Goal: Check status: Check status

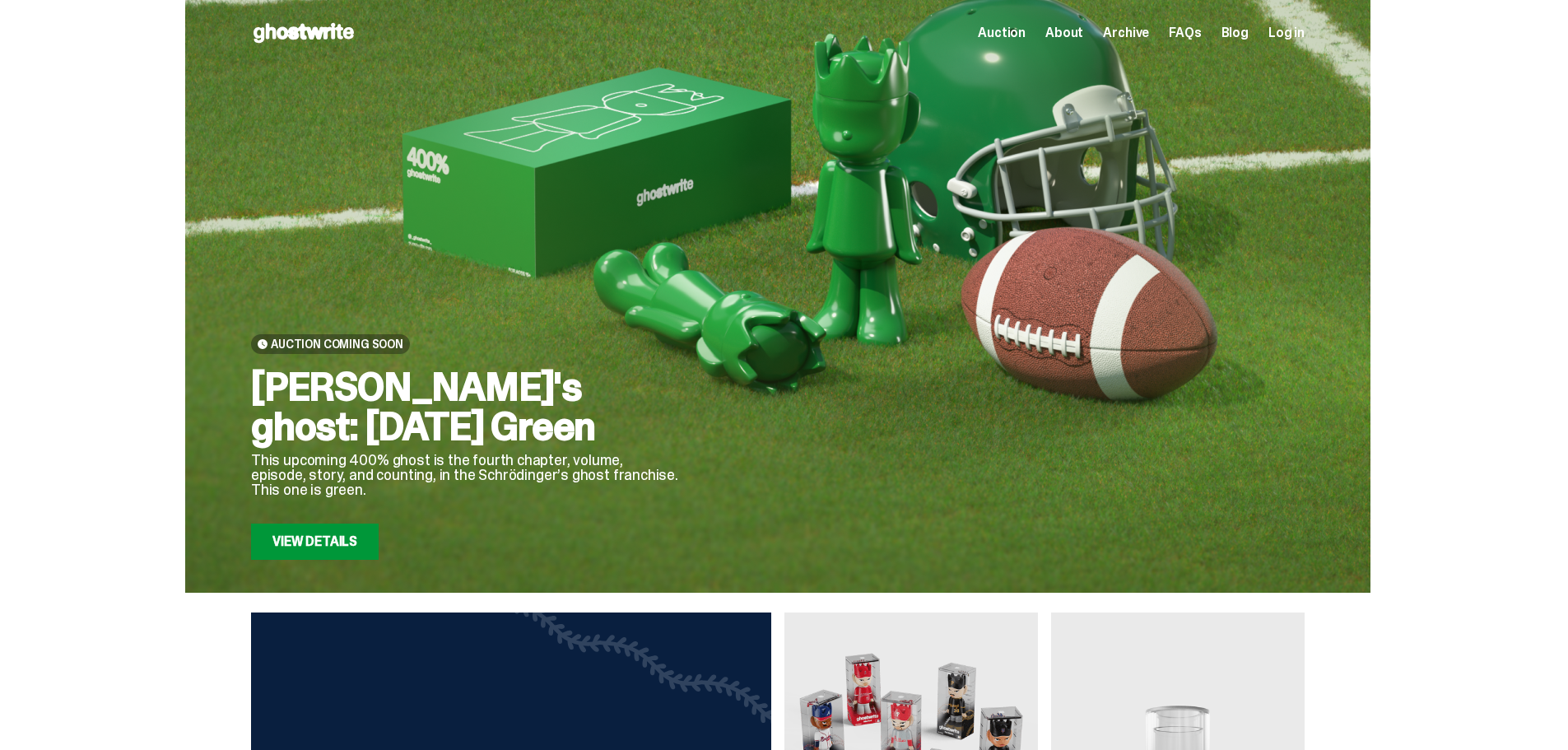
click at [1300, 31] on span "Log in" at bounding box center [1287, 33] width 37 height 13
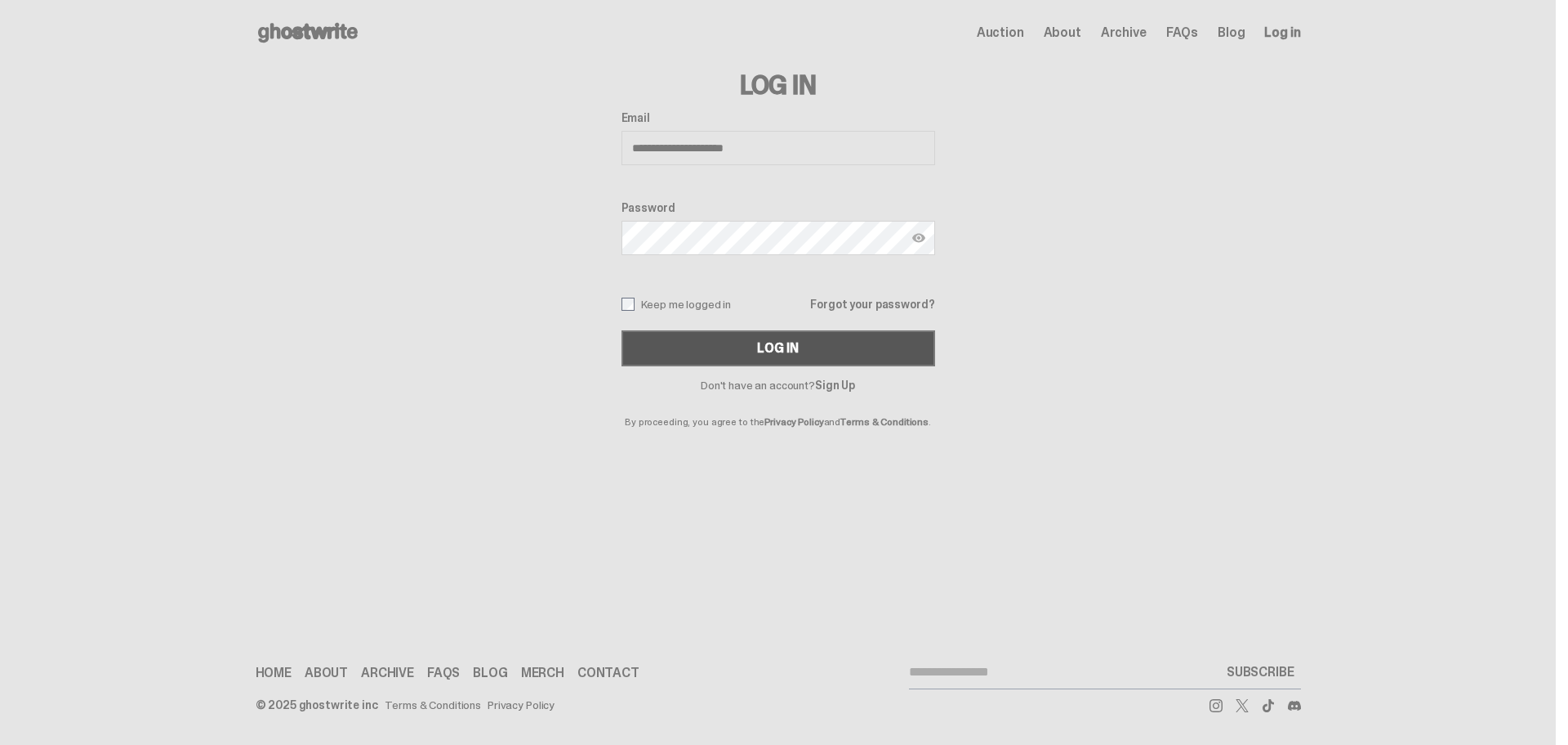
click at [806, 334] on button "Log In" at bounding box center [778, 348] width 314 height 36
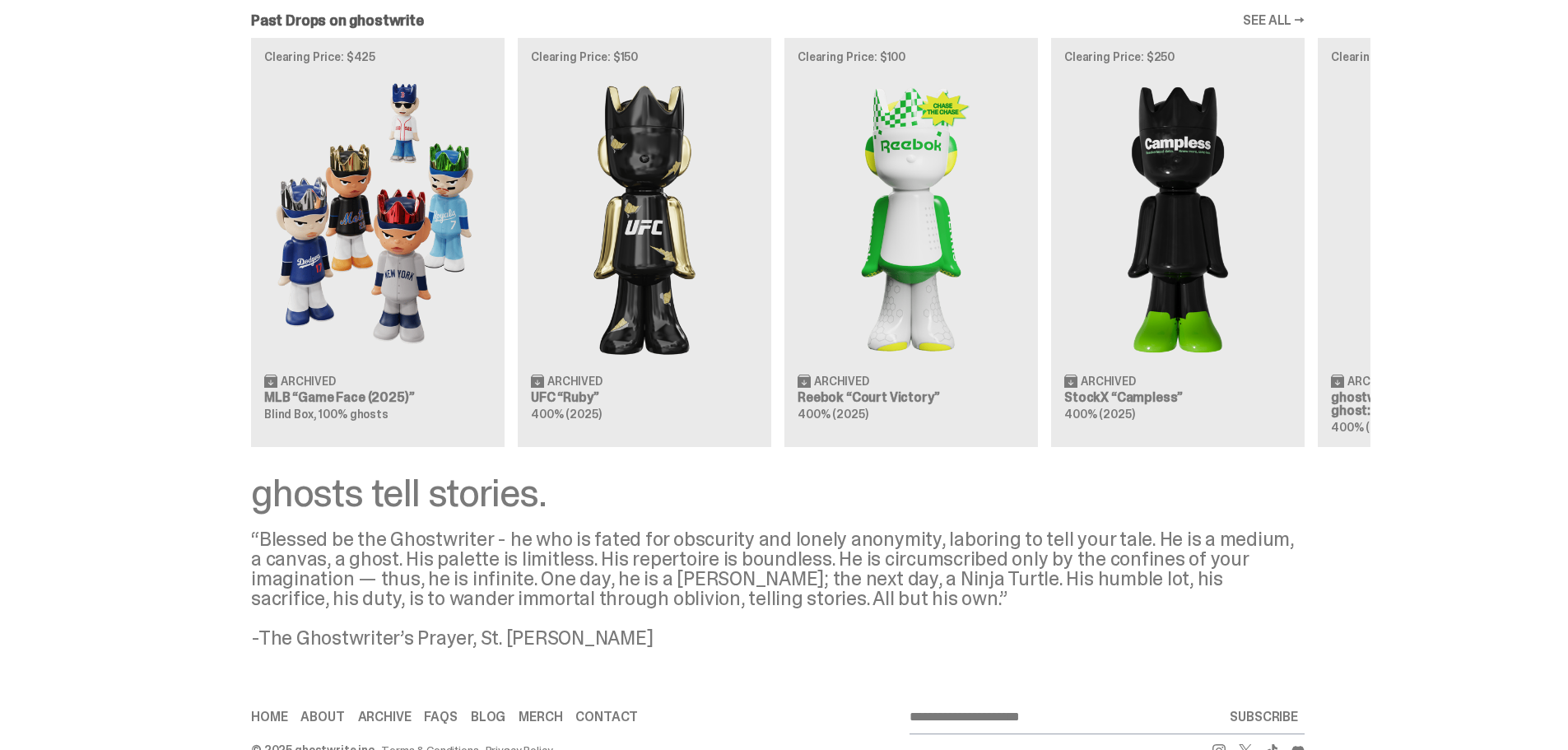
scroll to position [1497, 0]
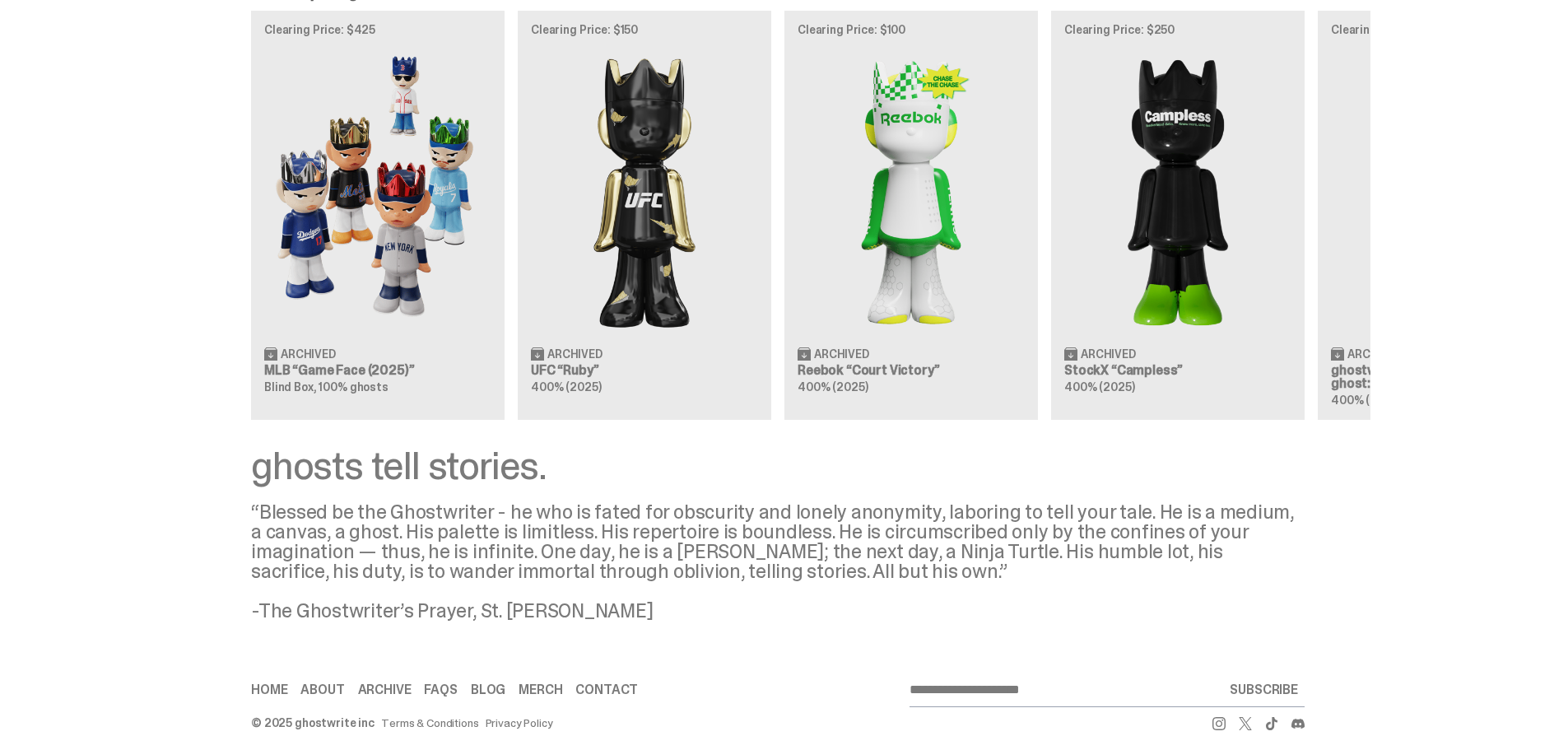
click at [273, 683] on link "Home" at bounding box center [269, 689] width 37 height 13
type input "**********"
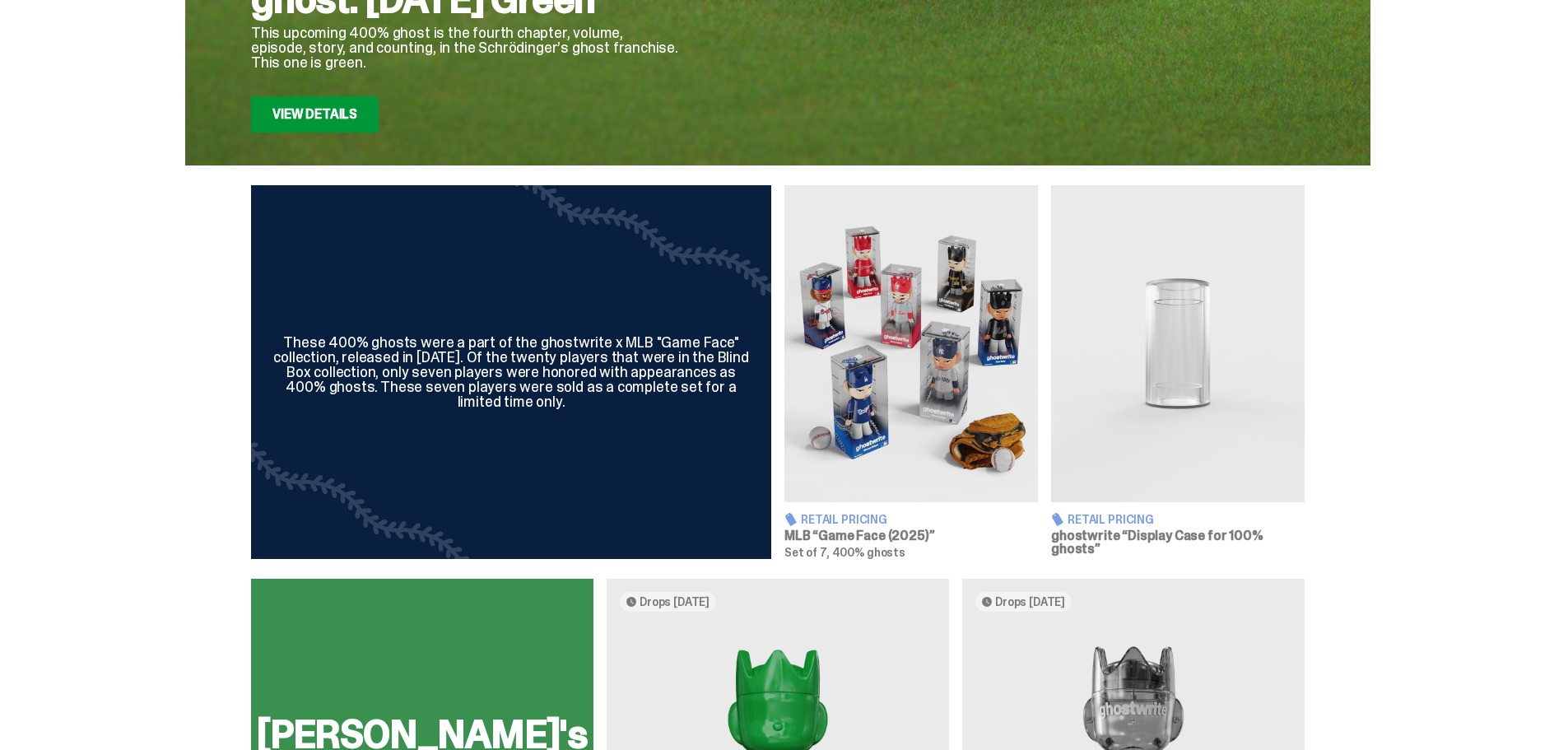
scroll to position [0, 0]
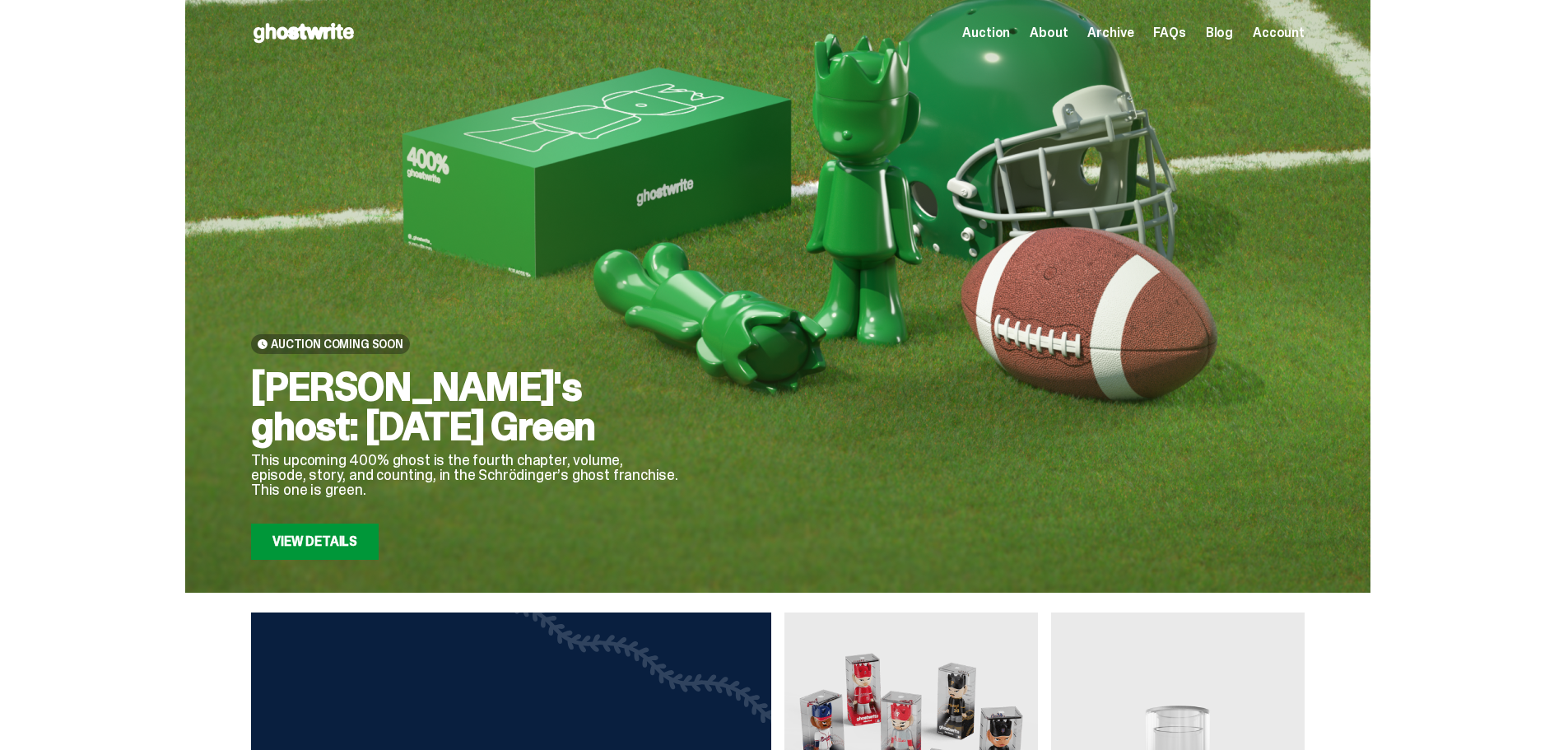
click at [1281, 31] on span "Account" at bounding box center [1279, 33] width 52 height 13
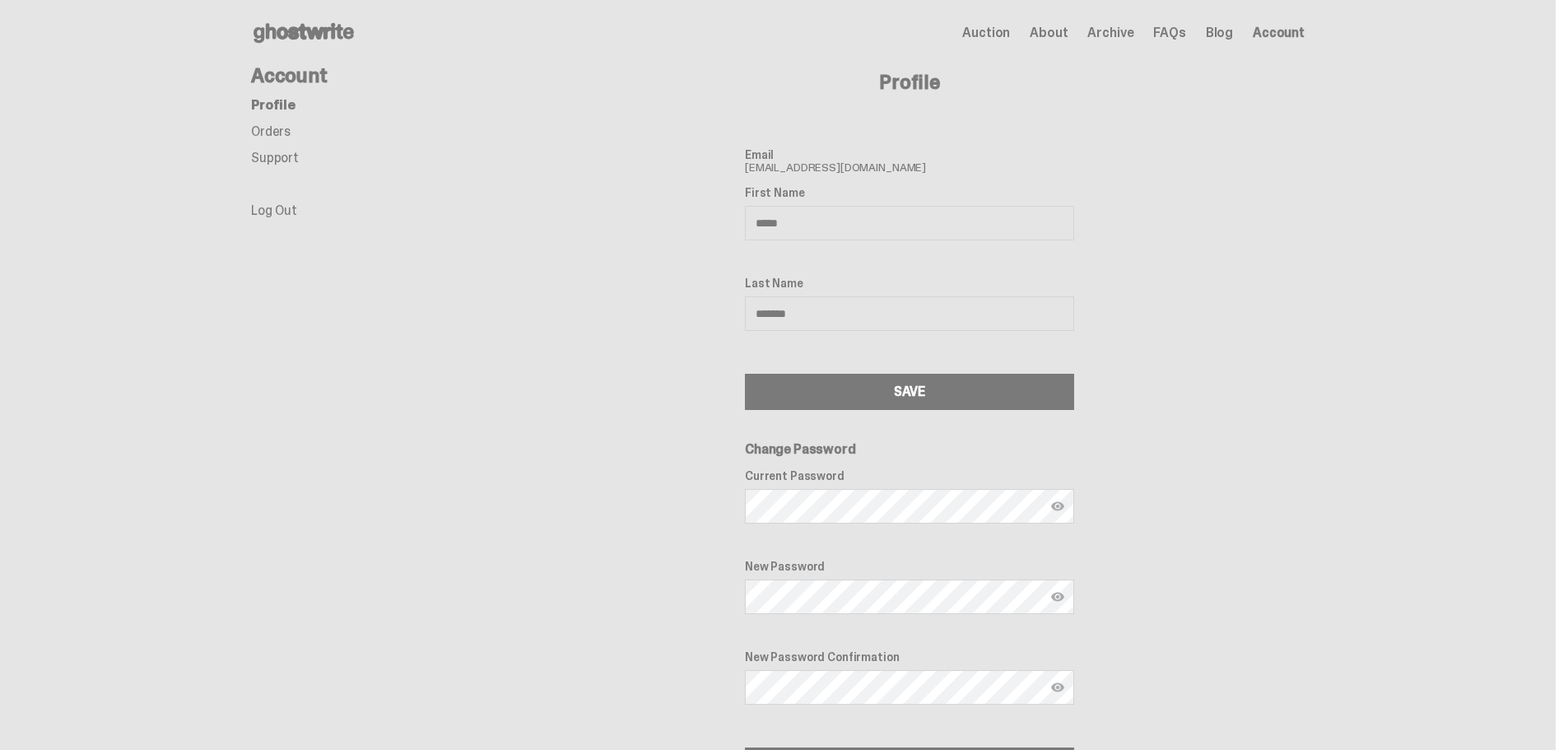
click at [290, 133] on link "Orders" at bounding box center [271, 131] width 40 height 17
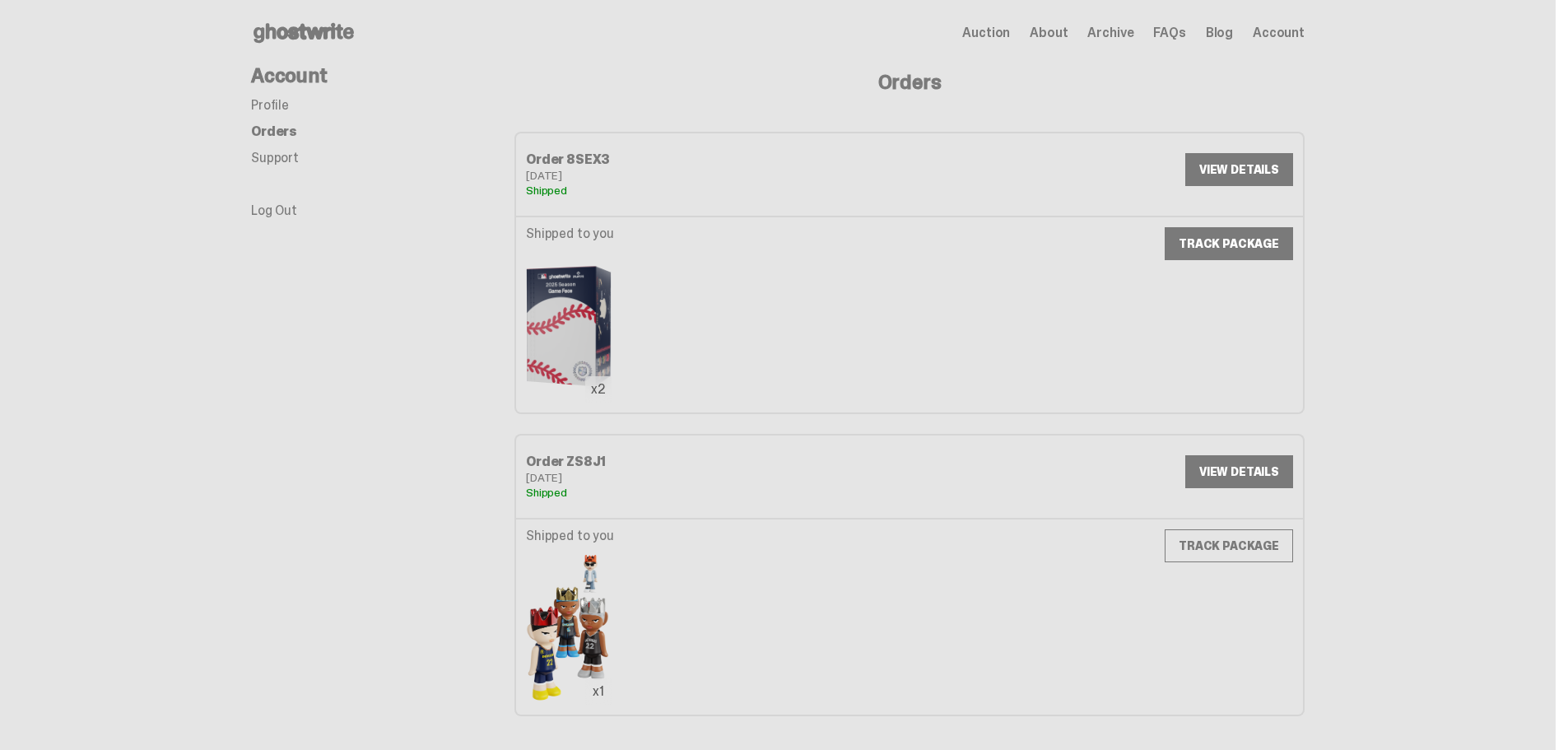
click at [1215, 248] on link "TRACK PACKAGE" at bounding box center [1229, 243] width 129 height 33
